Goal: Find specific page/section: Find specific page/section

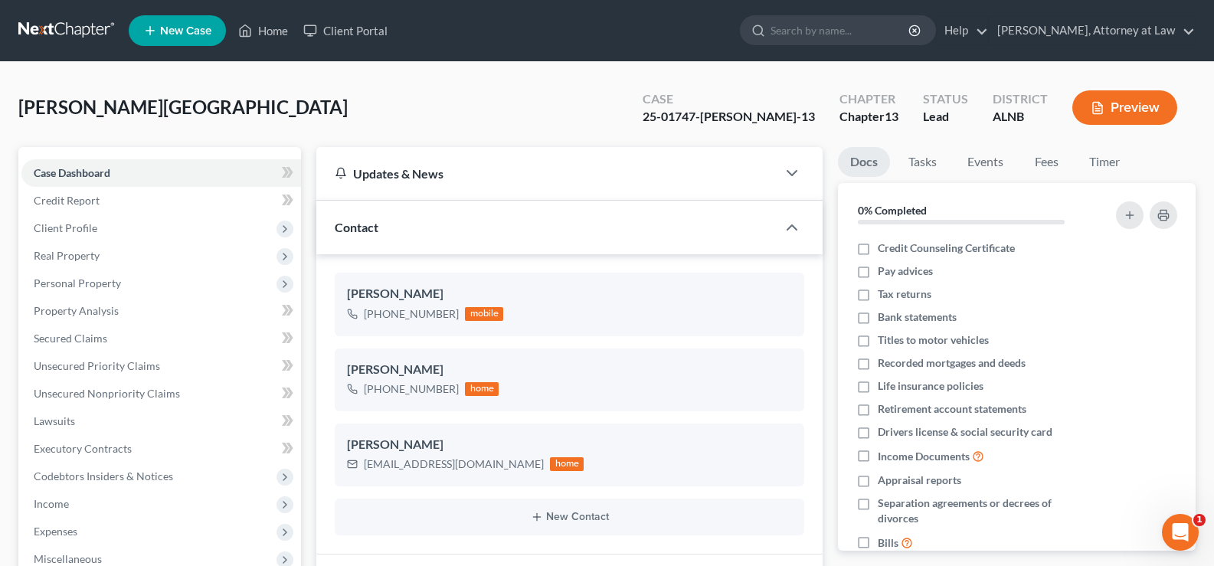
click at [1123, 115] on button "Preview" at bounding box center [1124, 107] width 105 height 34
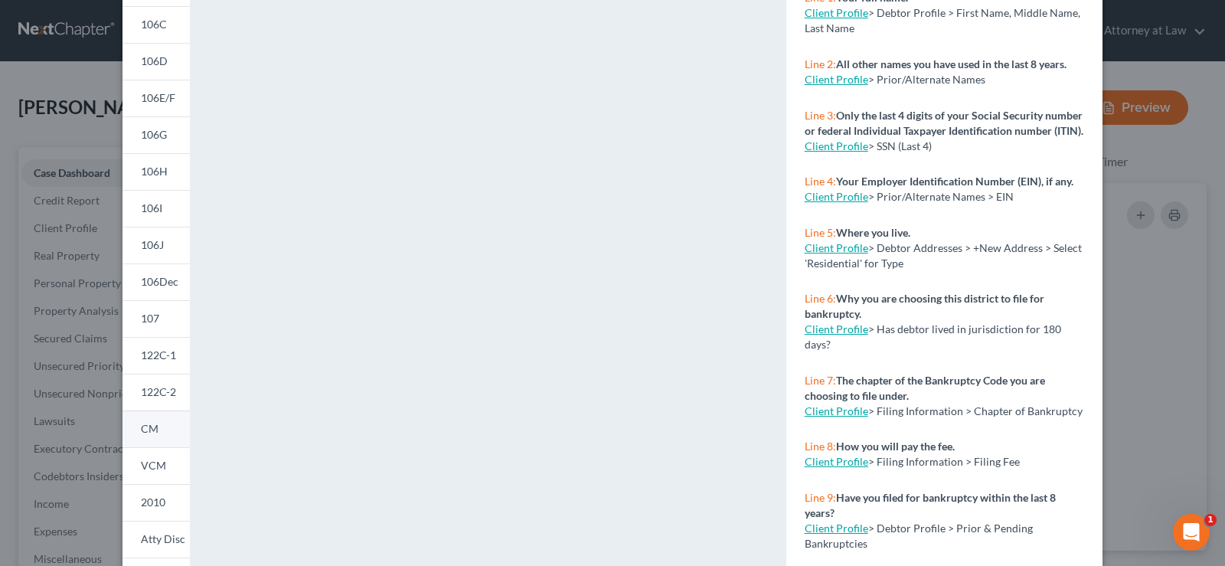
scroll to position [298, 0]
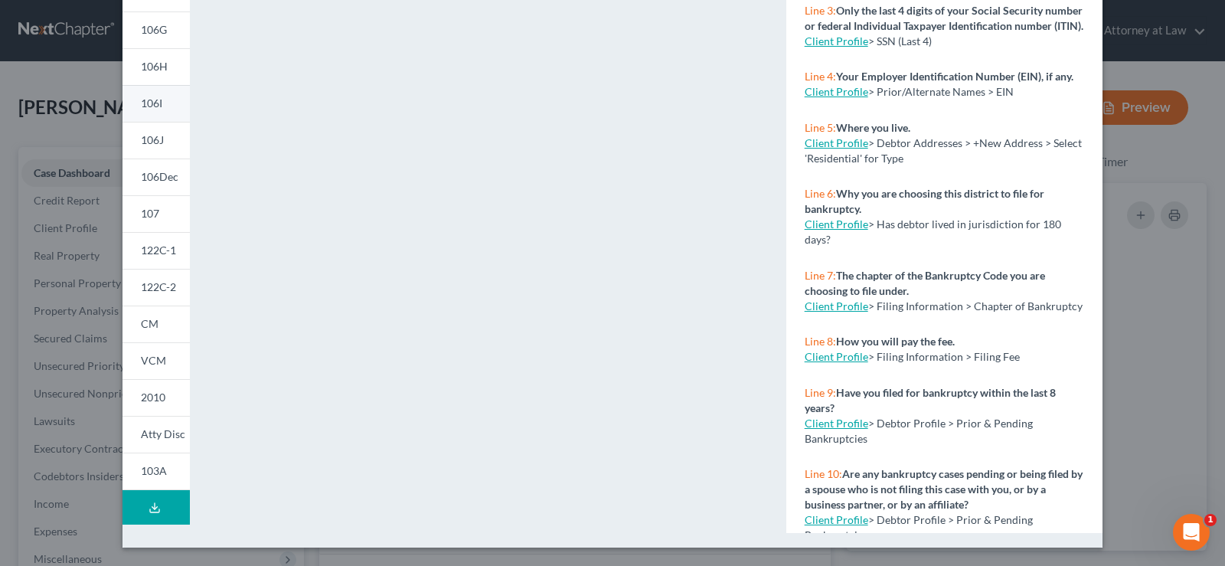
click at [158, 96] on link "106I" at bounding box center [156, 103] width 67 height 37
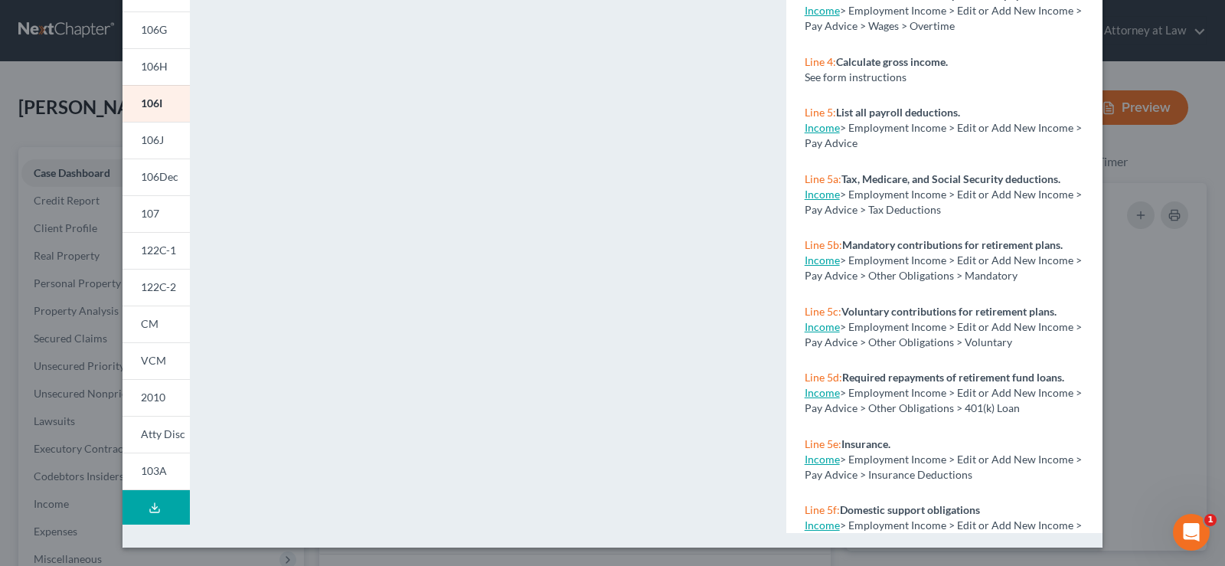
scroll to position [0, 0]
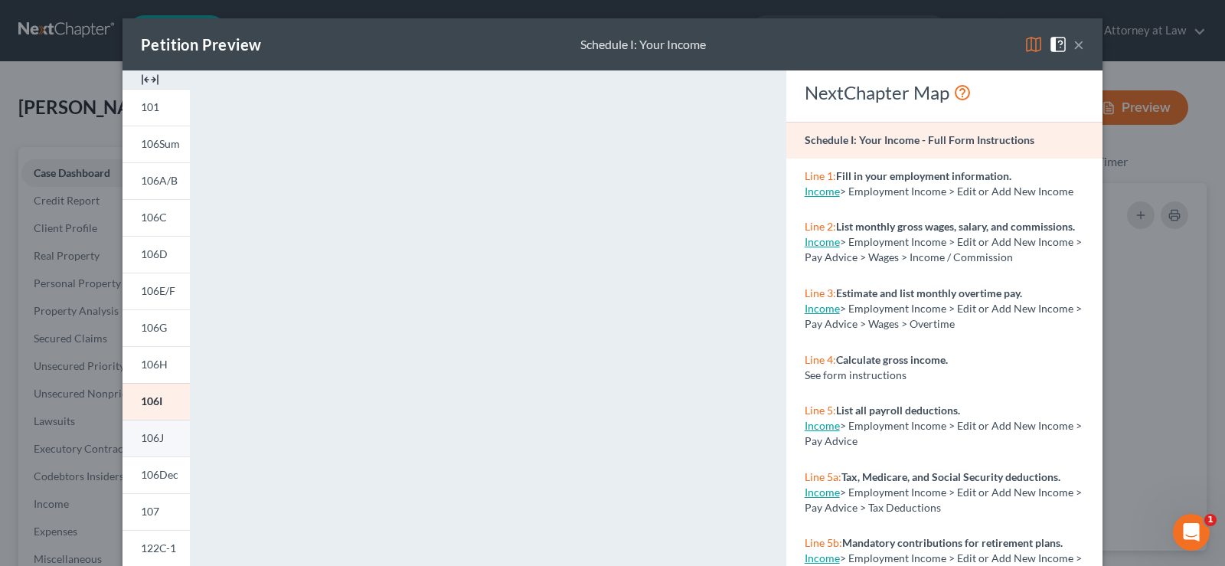
click at [151, 435] on span "106J" at bounding box center [152, 437] width 23 height 13
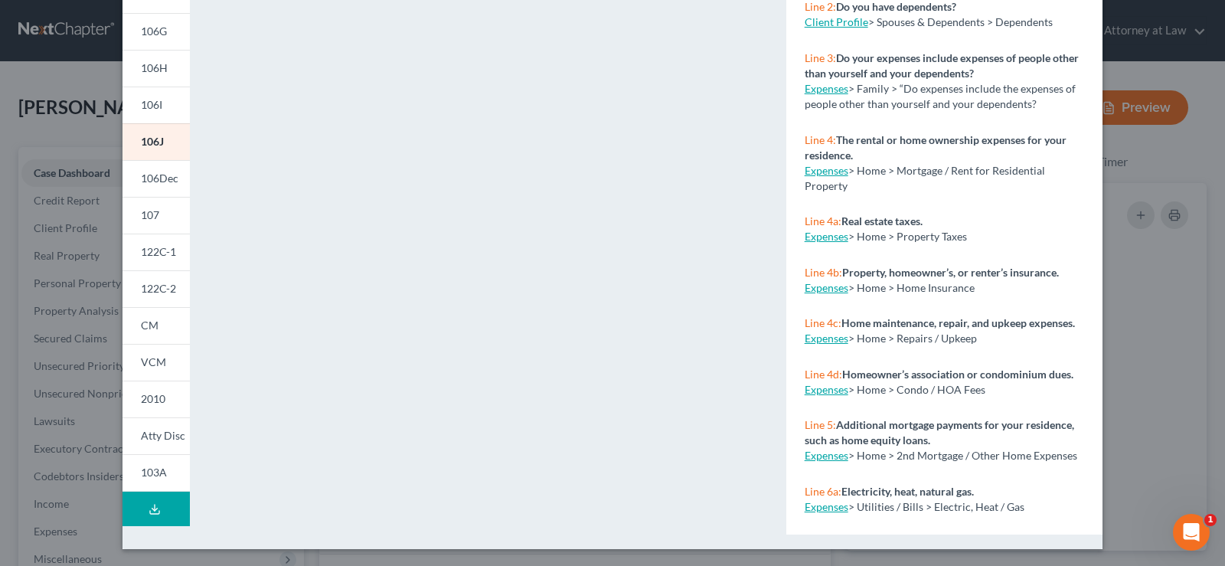
scroll to position [298, 0]
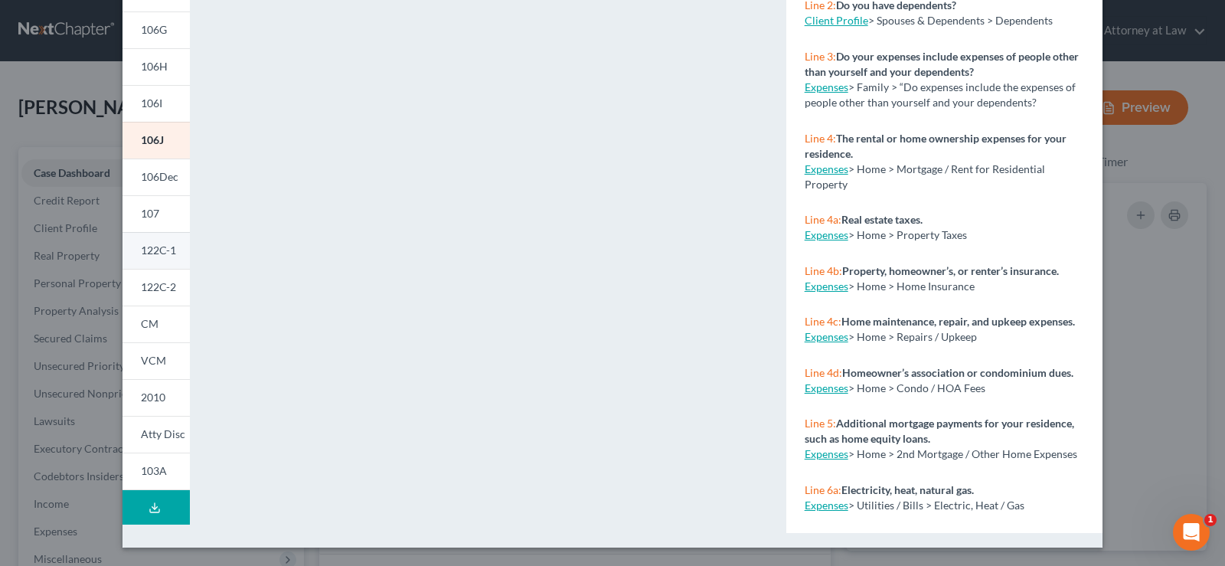
click at [142, 248] on span "122C-1" at bounding box center [158, 249] width 35 height 13
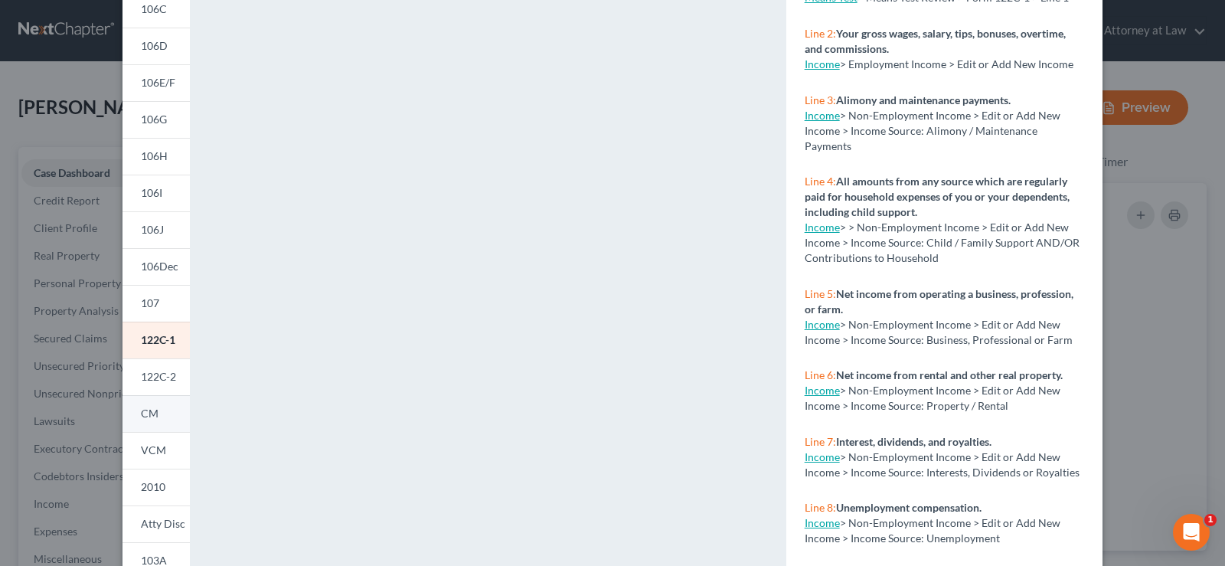
scroll to position [230, 0]
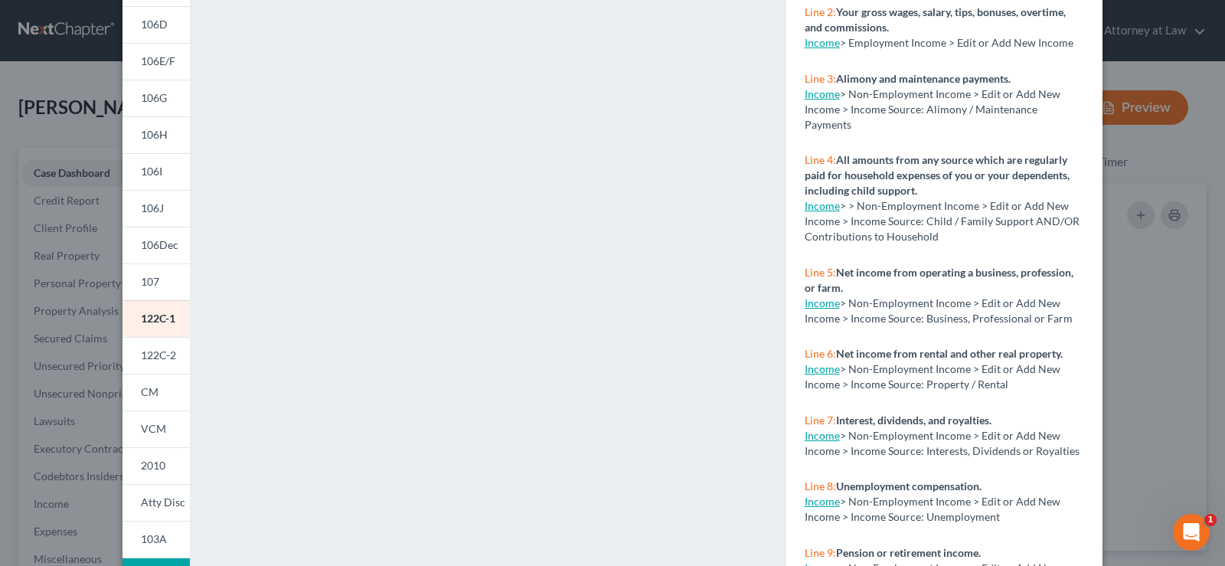
drag, startPoint x: 152, startPoint y: 357, endPoint x: 603, endPoint y: 277, distance: 457.2
click at [155, 356] on span "122C-2" at bounding box center [158, 354] width 35 height 13
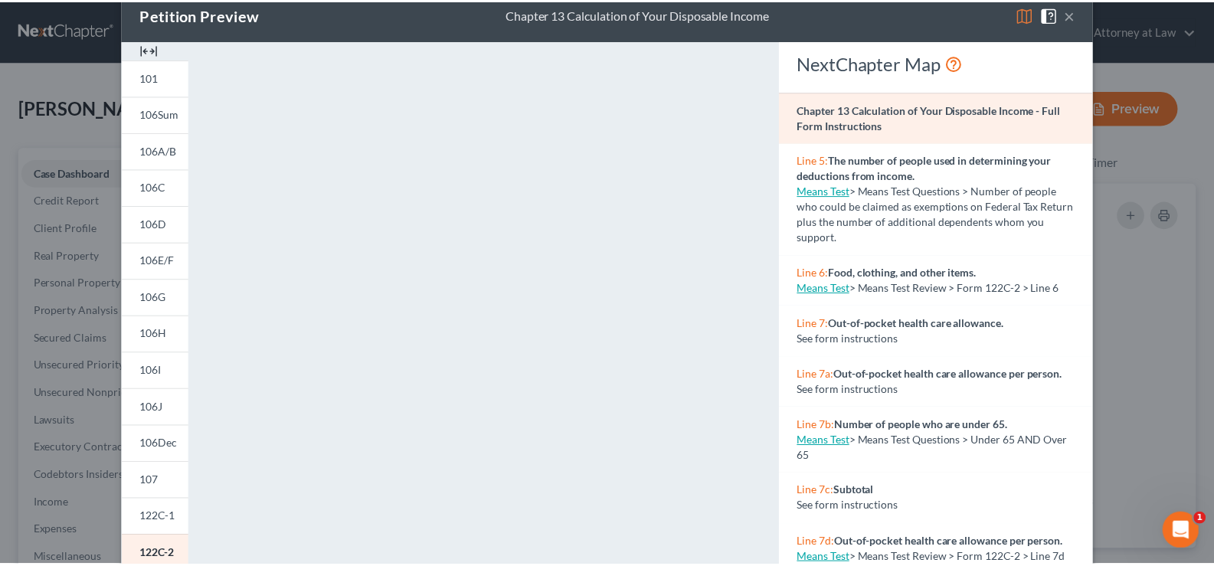
scroll to position [0, 0]
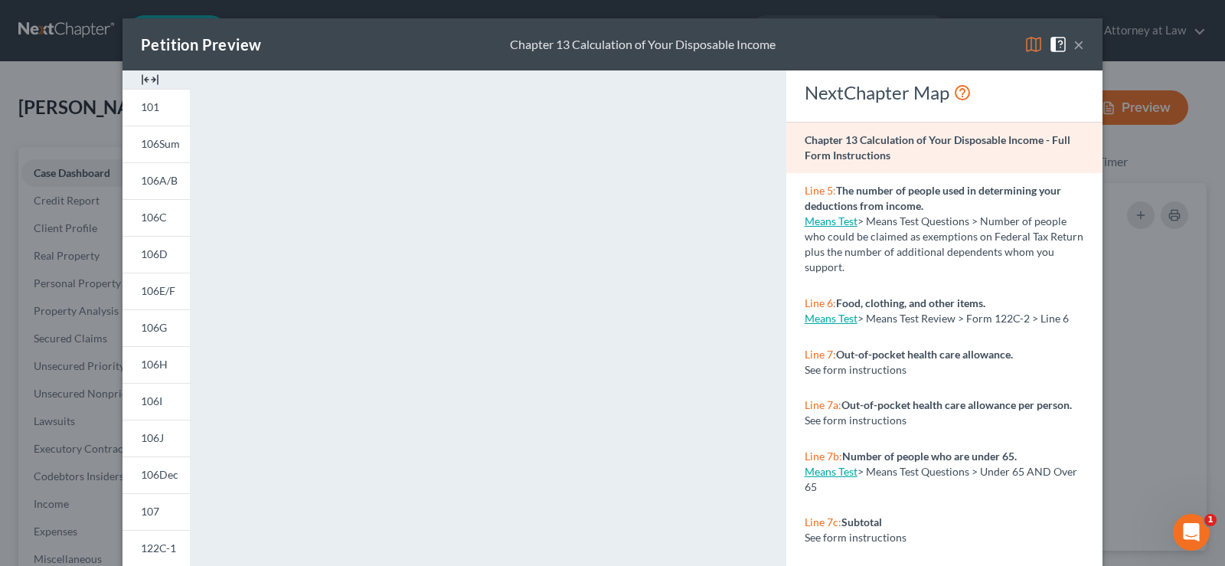
click at [1073, 47] on button "×" at bounding box center [1078, 44] width 11 height 18
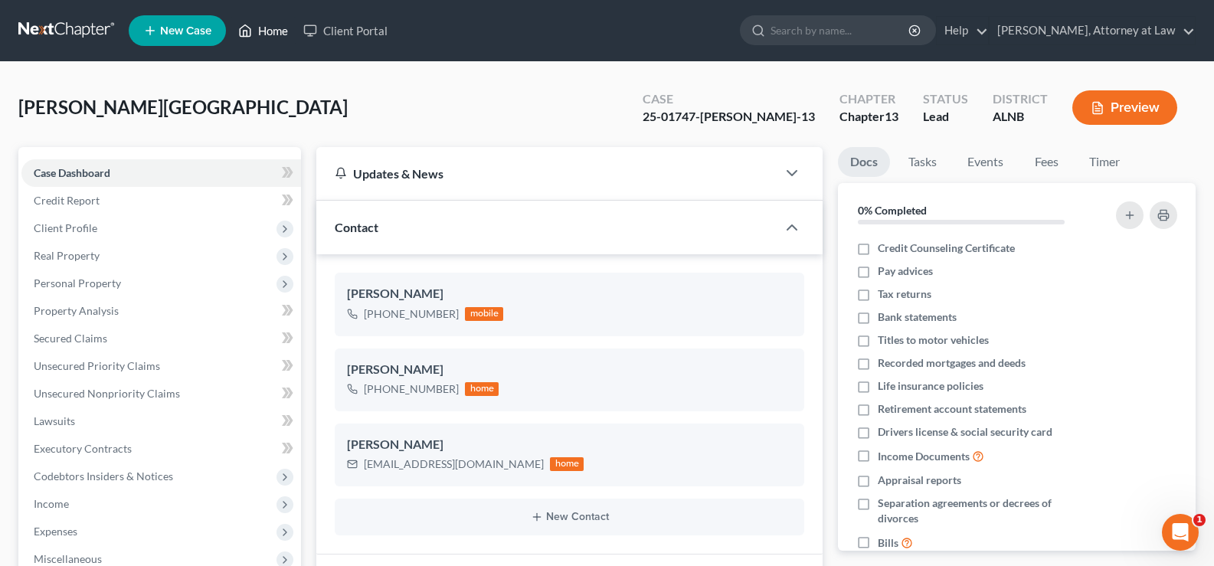
click at [270, 38] on link "Home" at bounding box center [262, 31] width 65 height 28
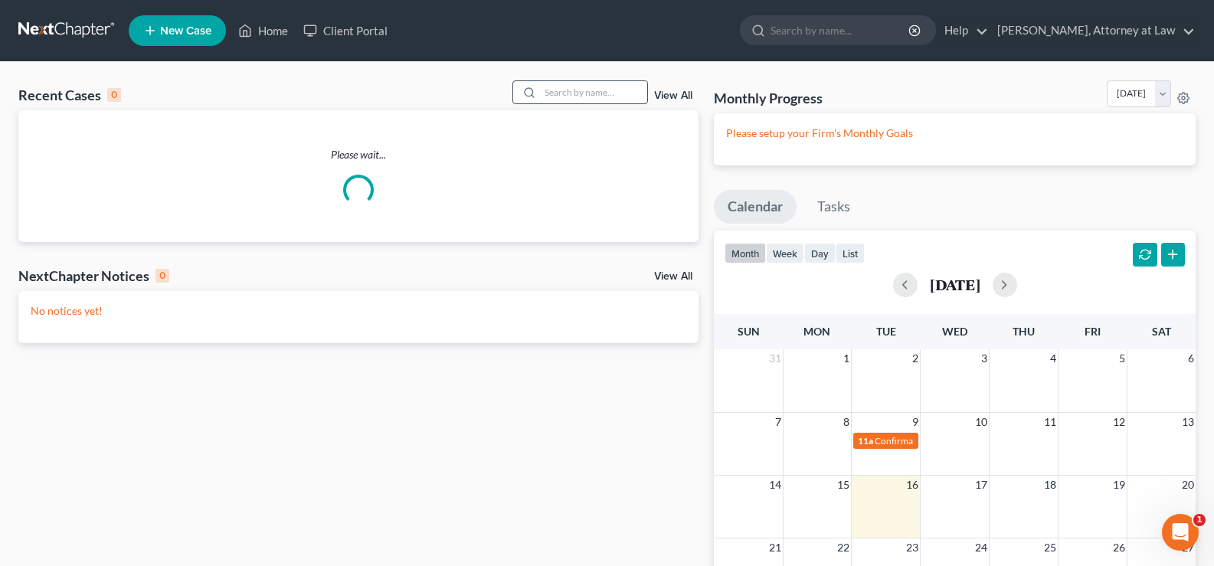
click at [577, 93] on input "search" at bounding box center [593, 92] width 107 height 22
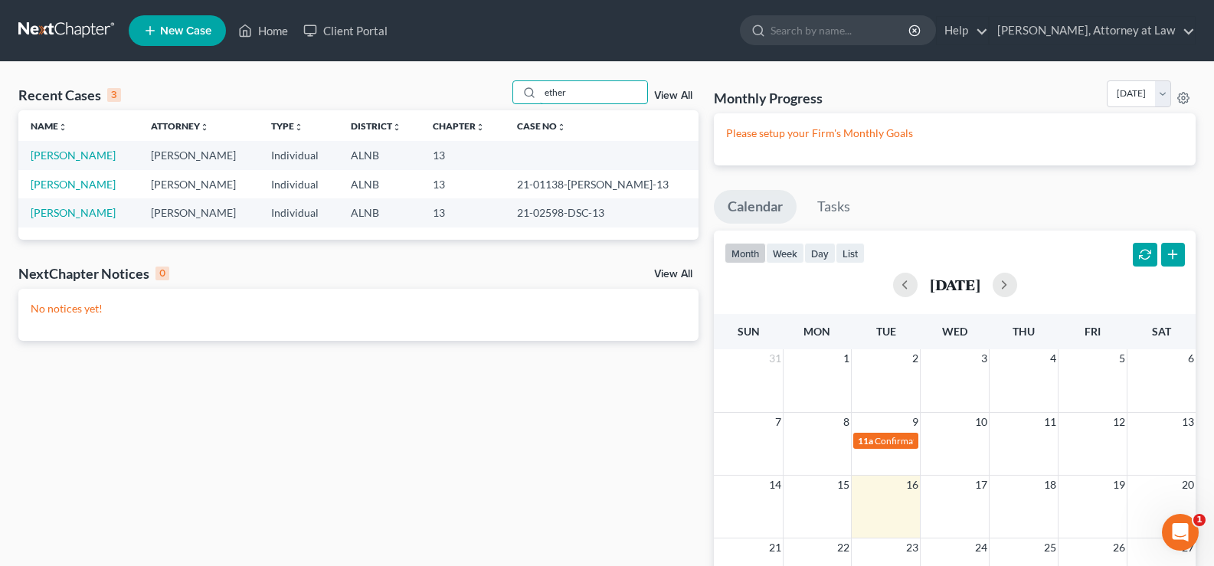
type input "ether"
